Goal: Ask a question

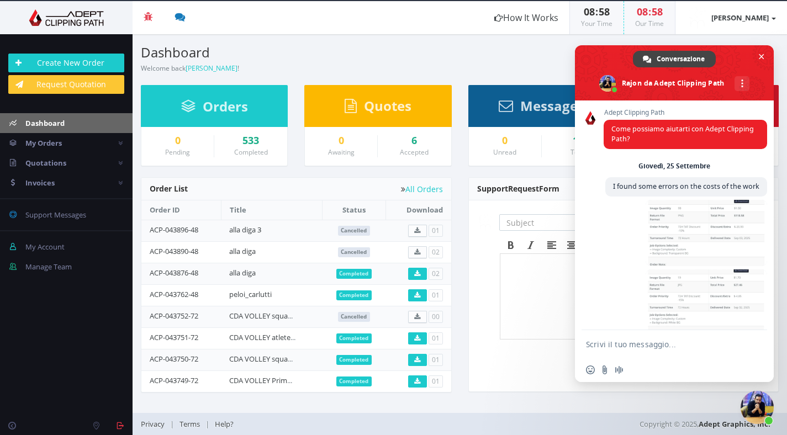
scroll to position [450, 0]
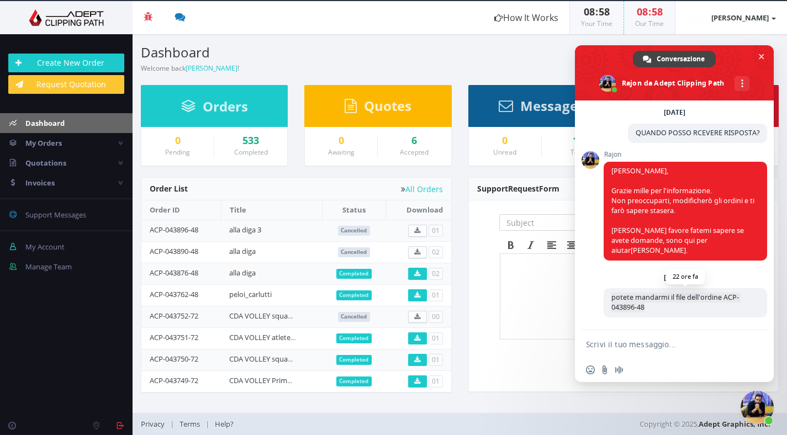
drag, startPoint x: 669, startPoint y: 306, endPoint x: 608, endPoint y: 298, distance: 61.9
click at [608, 298] on span "potete mandarmi il file dell'ordine ACP-043896-48" at bounding box center [684, 302] width 163 height 29
copy span "potete mandarmi il file dell'ordine ACP-043896-48"
click at [611, 340] on textarea "Scrivi il tuo messaggio..." at bounding box center [662, 344] width 152 height 10
paste textarea "potete mandarmi il file dell'ordine ACP-043896-48"
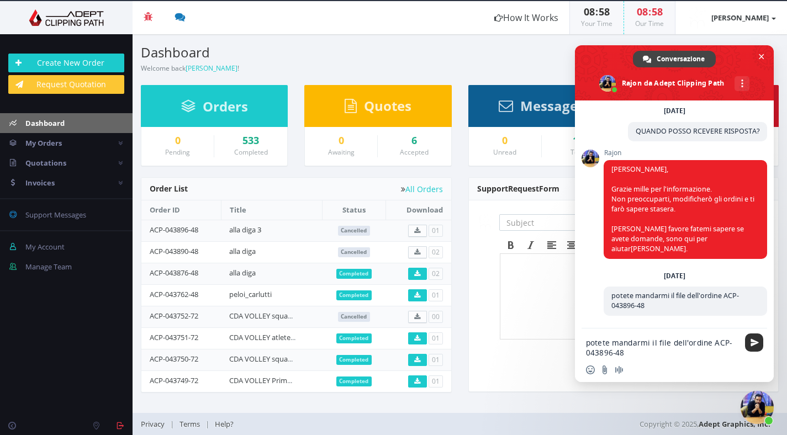
type textarea "potete mandarmi il file dell'ordine ACP-043896-48"
click at [755, 344] on span "Inviare" at bounding box center [754, 342] width 8 height 8
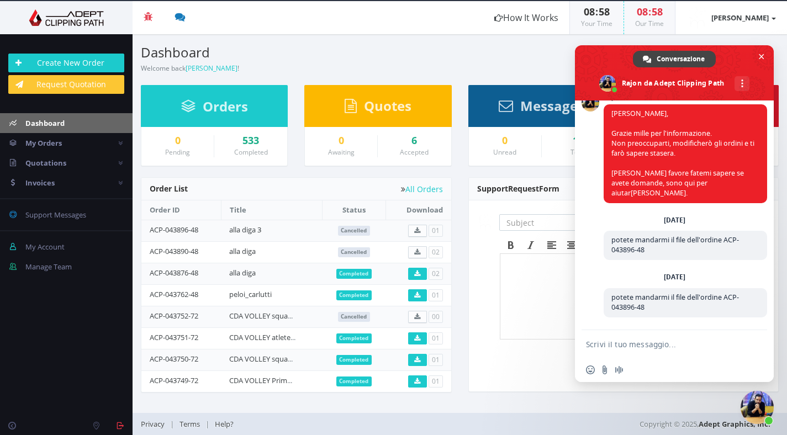
scroll to position [507, 0]
click at [601, 367] on input "Invia un file" at bounding box center [604, 369] width 9 height 9
type input "C:\fakepath\Screenshot [DATE] alle 08.58.25.png"
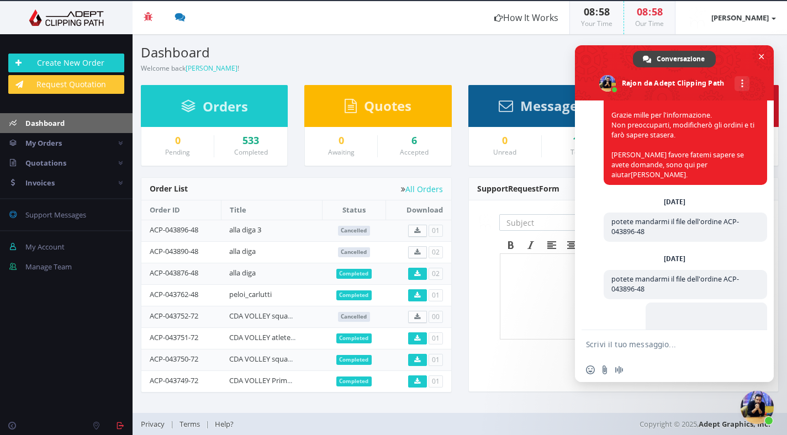
scroll to position [577, 0]
